Goal: Task Accomplishment & Management: Complete application form

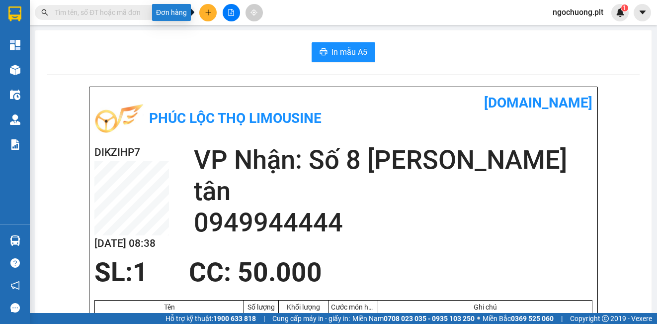
click at [208, 17] on button at bounding box center [207, 12] width 17 height 17
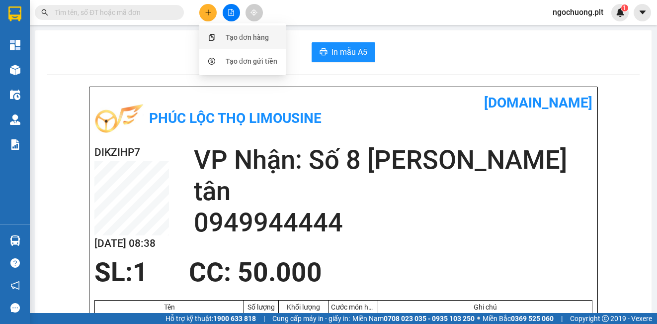
click at [243, 38] on div "Tạo đơn hàng" at bounding box center [247, 37] width 43 height 11
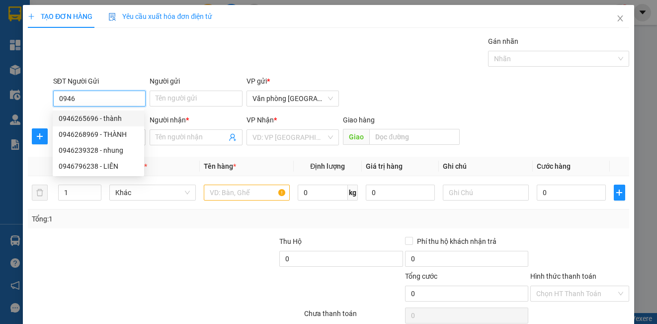
drag, startPoint x: 82, startPoint y: 119, endPoint x: 77, endPoint y: 120, distance: 5.1
click at [82, 119] on div "0946265696 - thành" at bounding box center [99, 118] width 80 height 11
type input "0946265696"
type input "thành"
type input "0947755885"
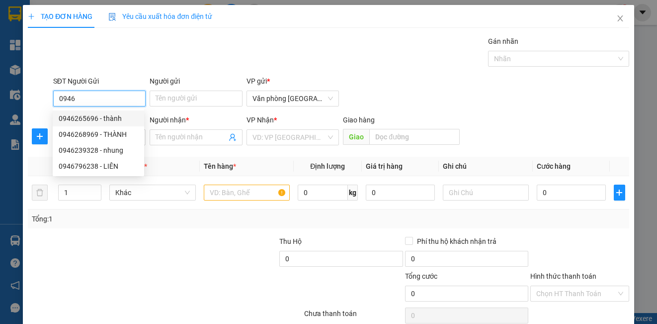
type input "huynh"
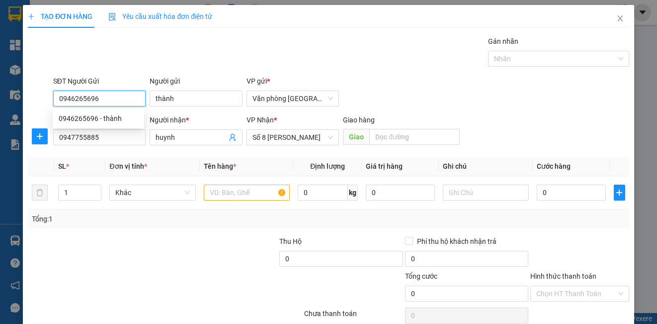
type input "30.000"
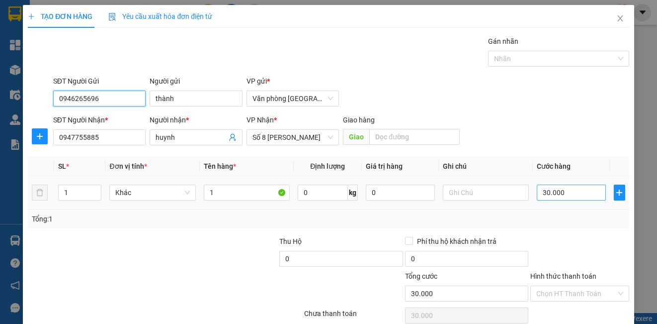
type input "0946265696"
click at [569, 191] on input "30.000" at bounding box center [571, 192] width 69 height 16
type input "0"
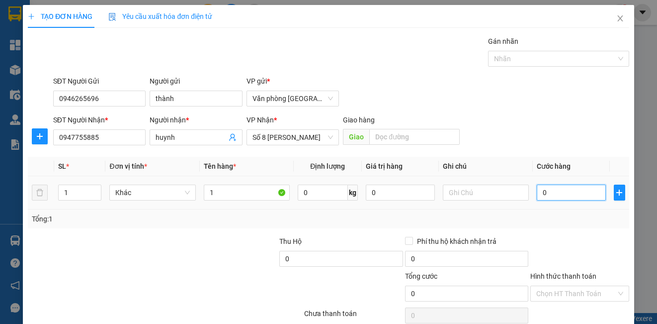
type input "7"
type input "07"
type input "70"
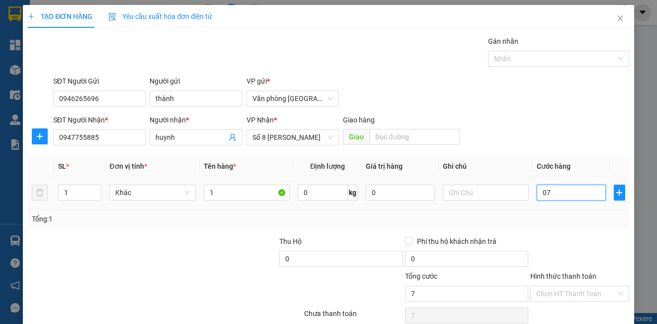
type input "070"
type input "700"
type input "07.000"
type input "7.000"
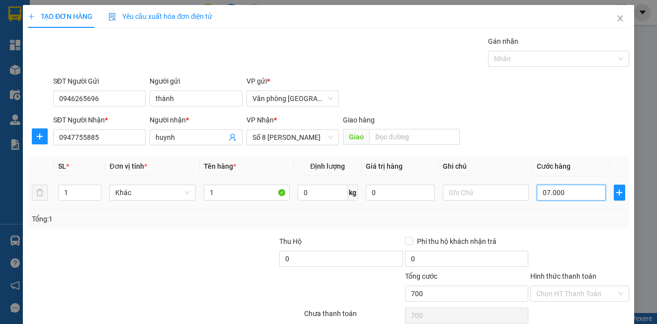
type input "7.000"
type input "70.000"
click at [571, 293] on input "Hình thức thanh toán" at bounding box center [576, 293] width 80 height 15
type input "70.000"
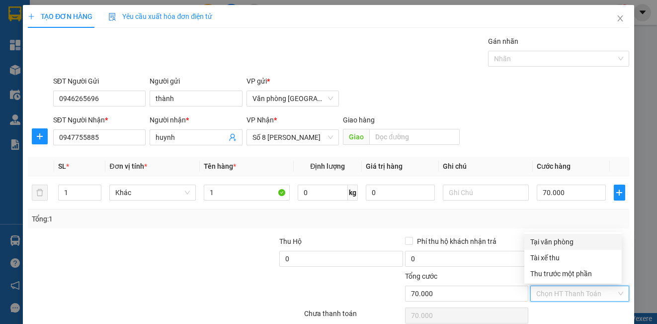
click at [553, 241] on div "Tại văn phòng" at bounding box center [573, 241] width 86 height 11
type input "0"
click at [595, 244] on div "Tại văn phòng" at bounding box center [573, 241] width 86 height 11
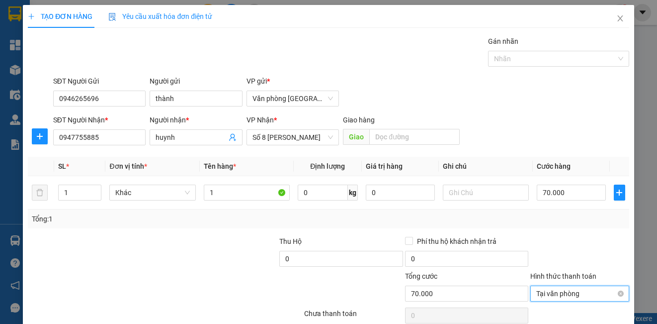
scroll to position [44, 0]
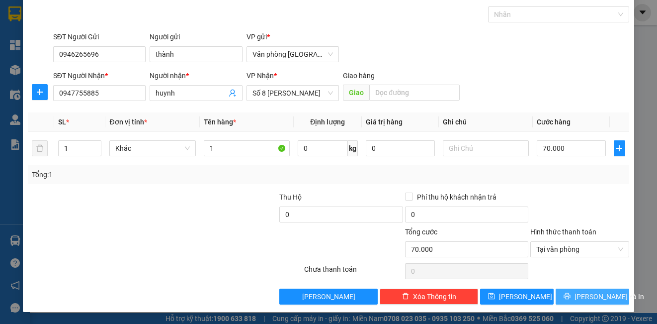
click at [584, 301] on span "[PERSON_NAME] và In" at bounding box center [610, 296] width 70 height 11
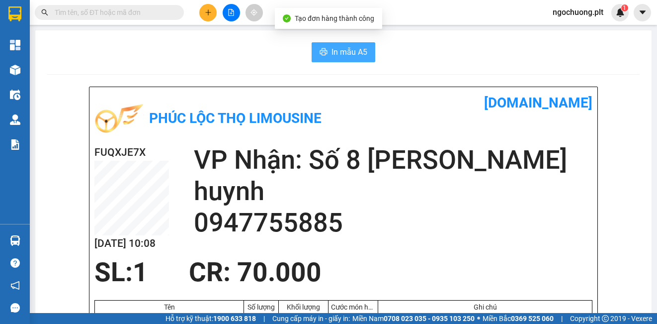
click at [345, 51] on span "In mẫu A5" at bounding box center [350, 52] width 36 height 12
